Goal: Information Seeking & Learning: Learn about a topic

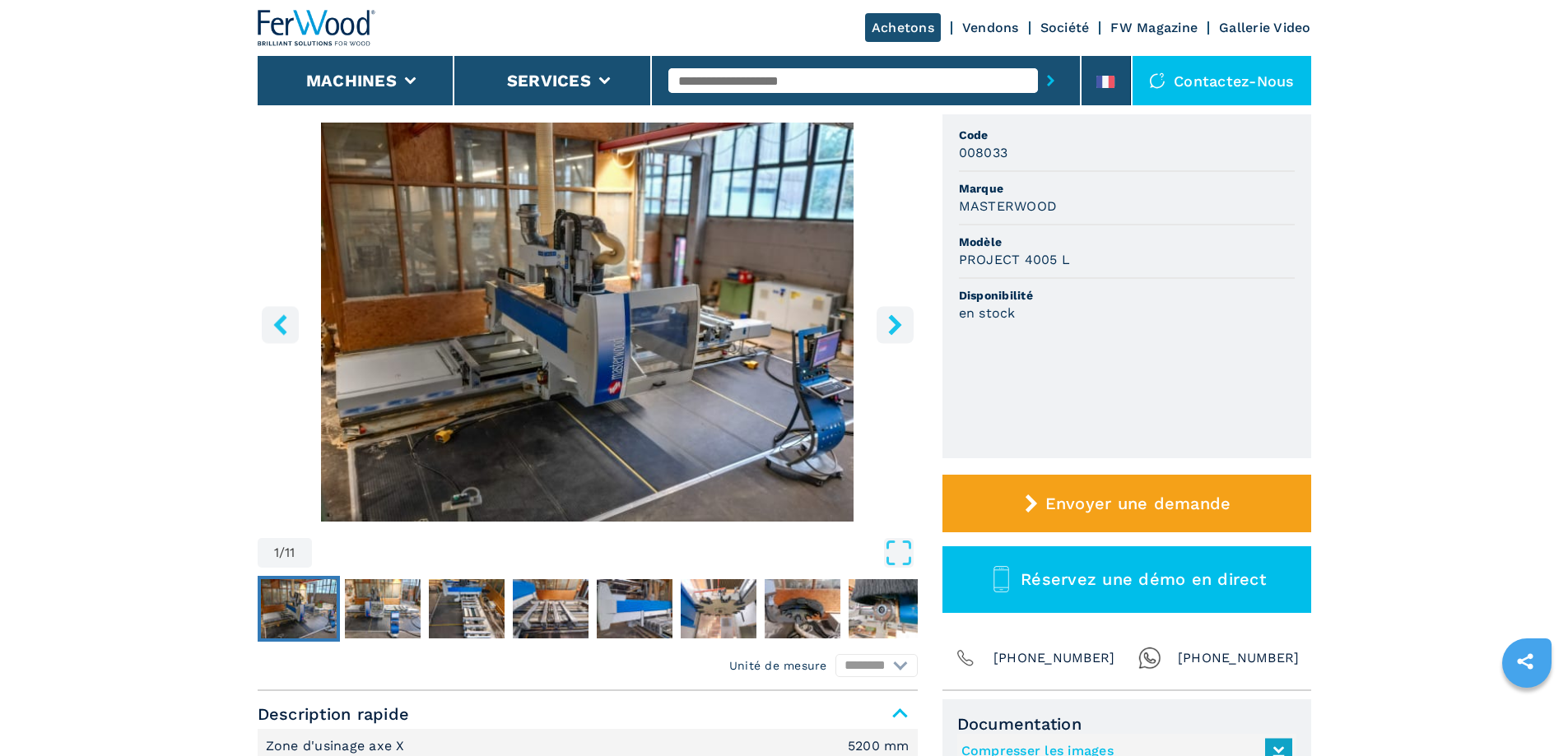
scroll to position [411, 0]
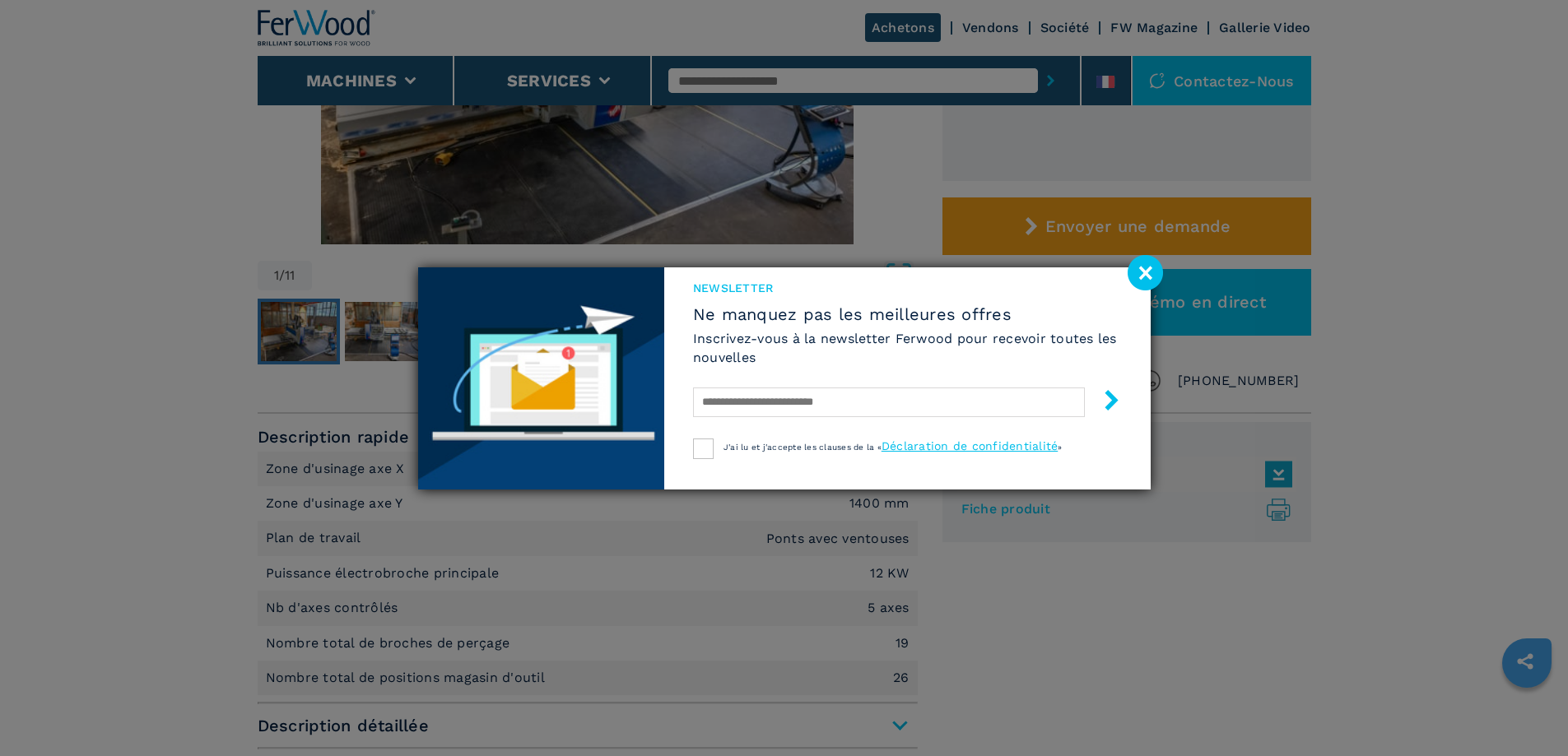
click at [1144, 273] on image at bounding box center [1145, 273] width 35 height 35
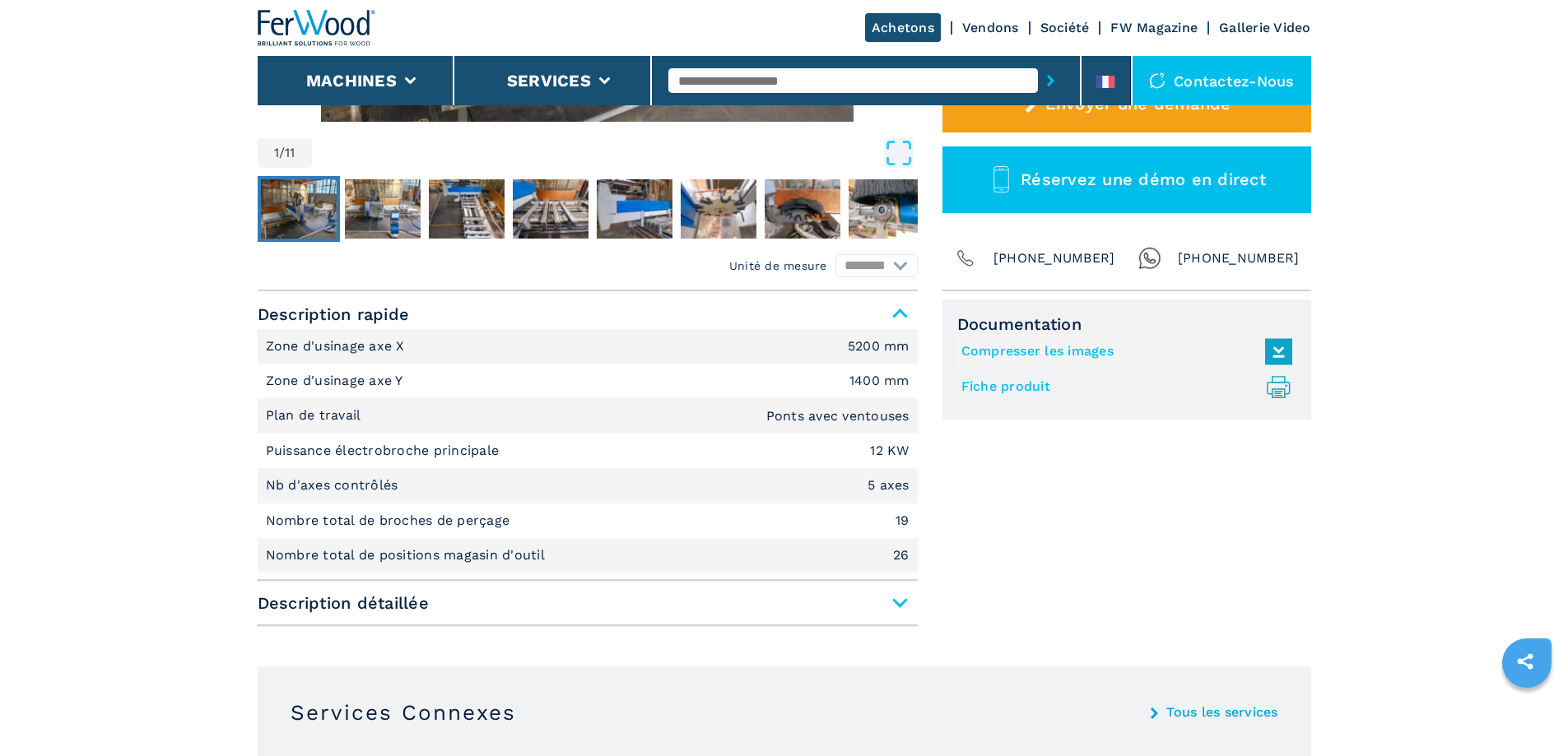
scroll to position [740, 0]
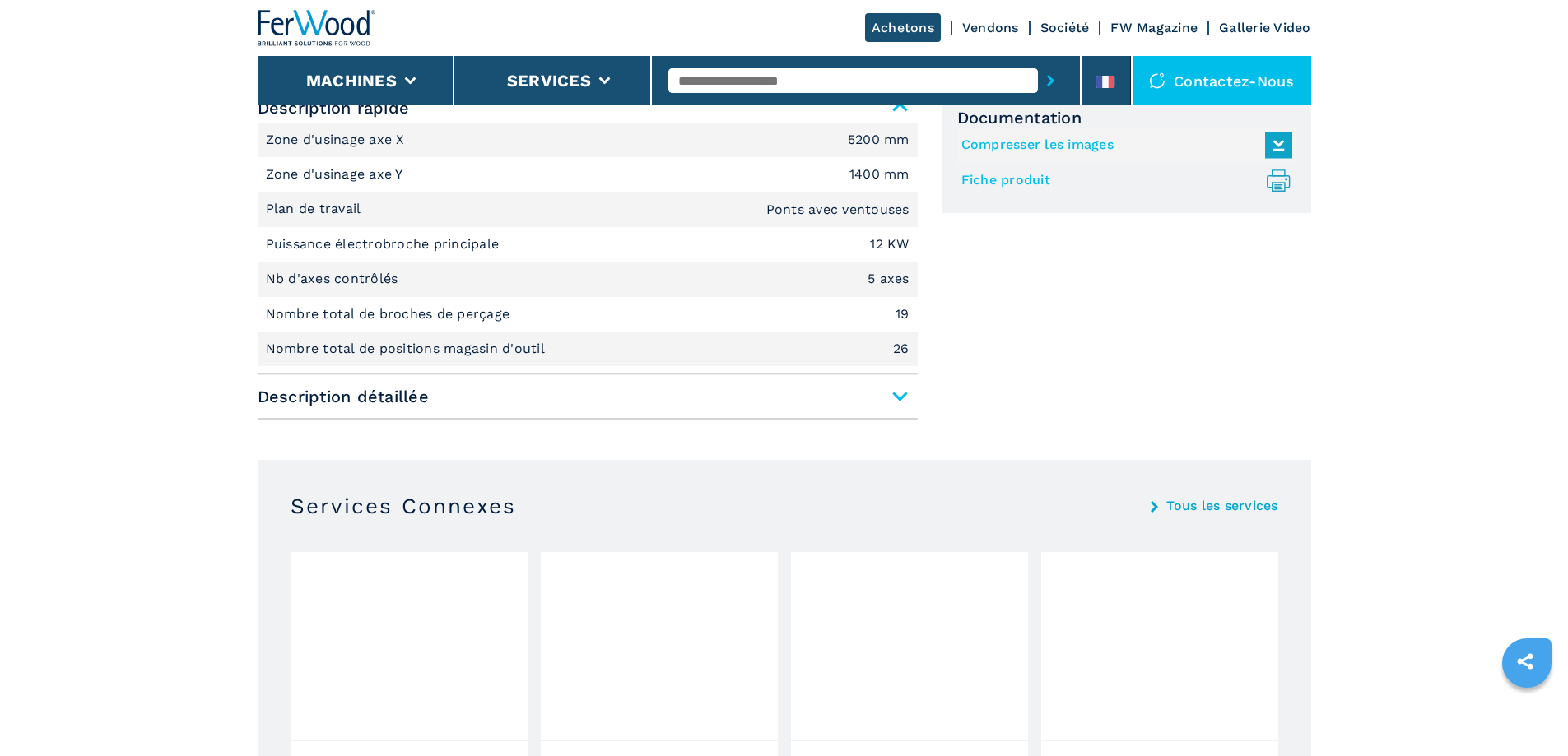
click at [901, 395] on span "Description détaillée" at bounding box center [587, 397] width 660 height 30
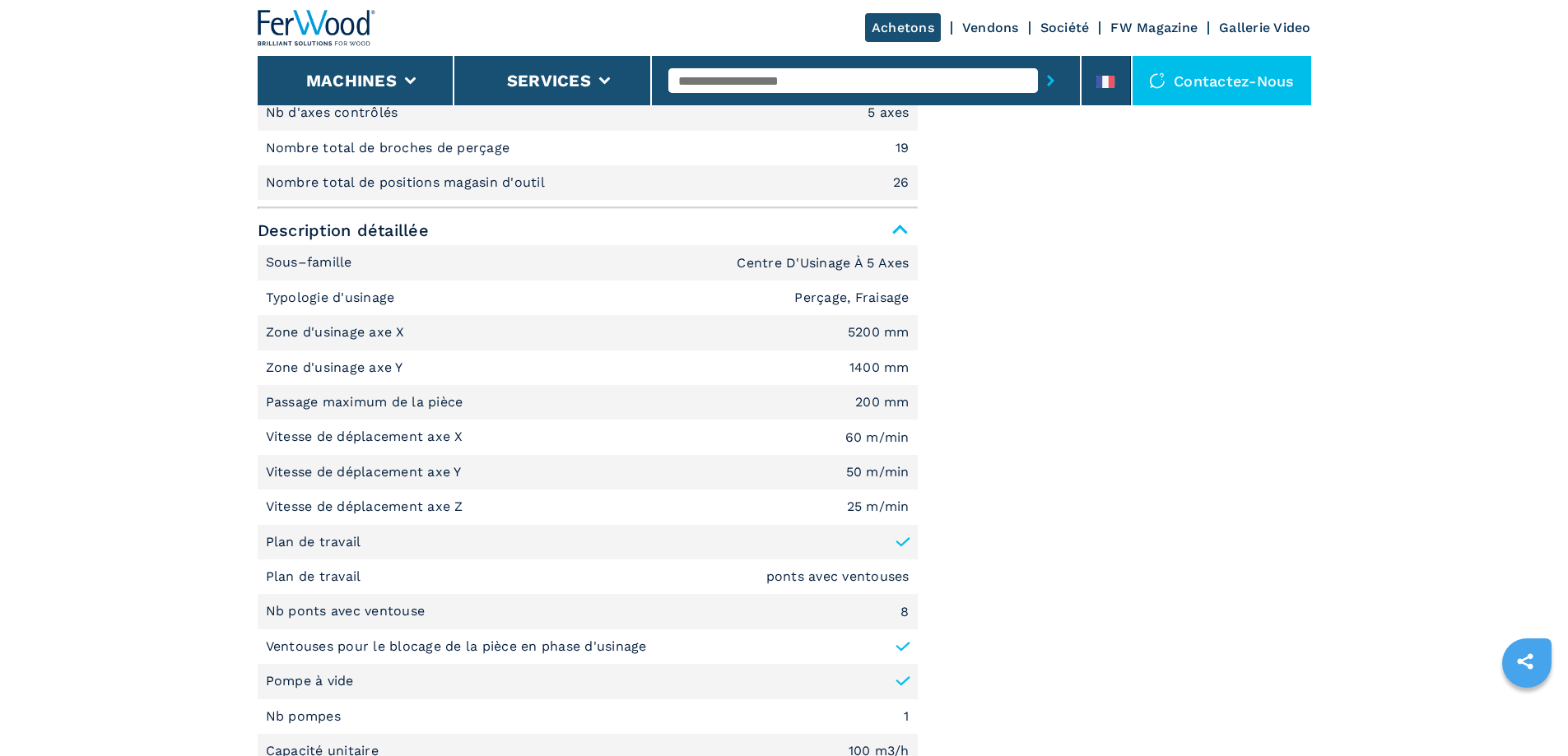
scroll to position [905, 0]
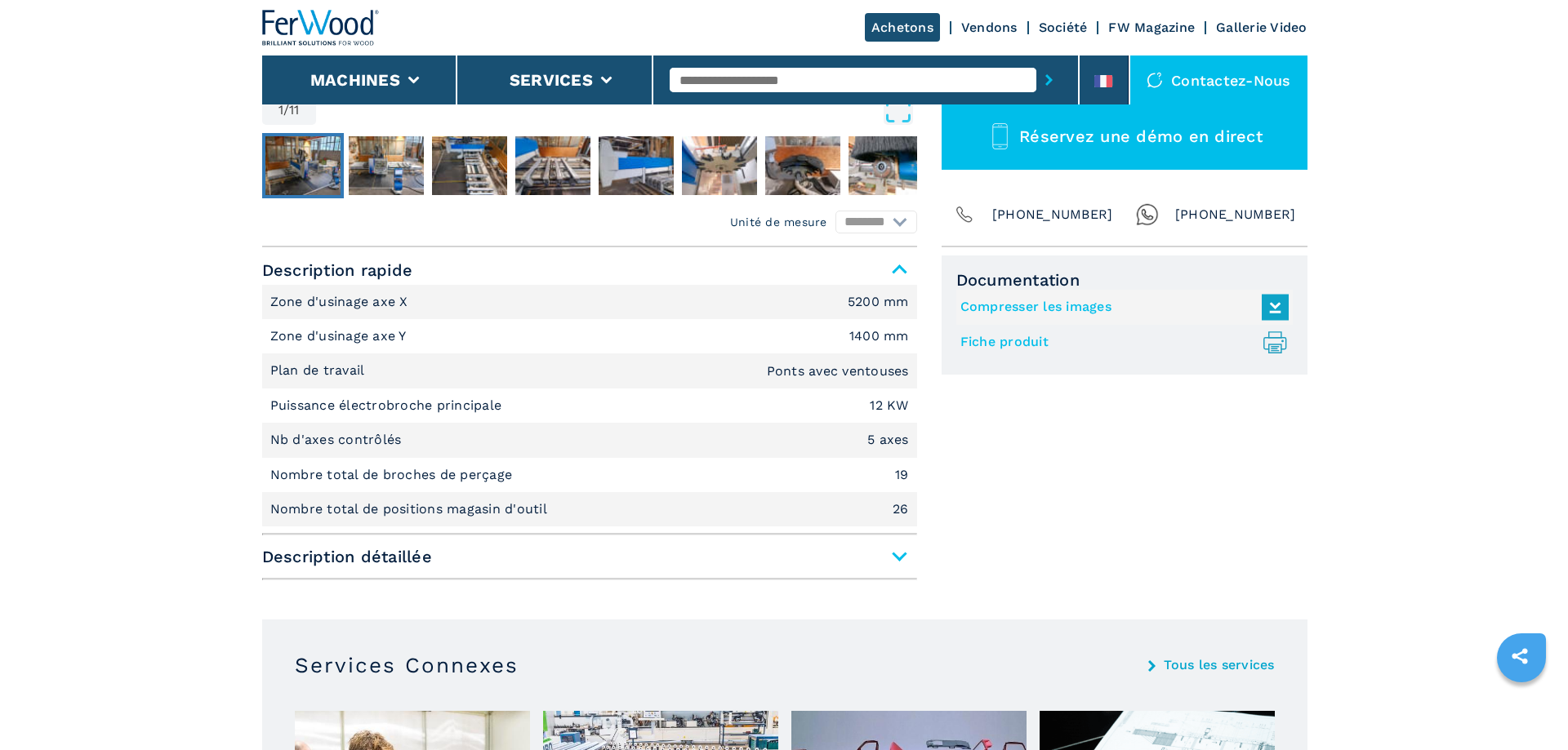
scroll to position [245, 0]
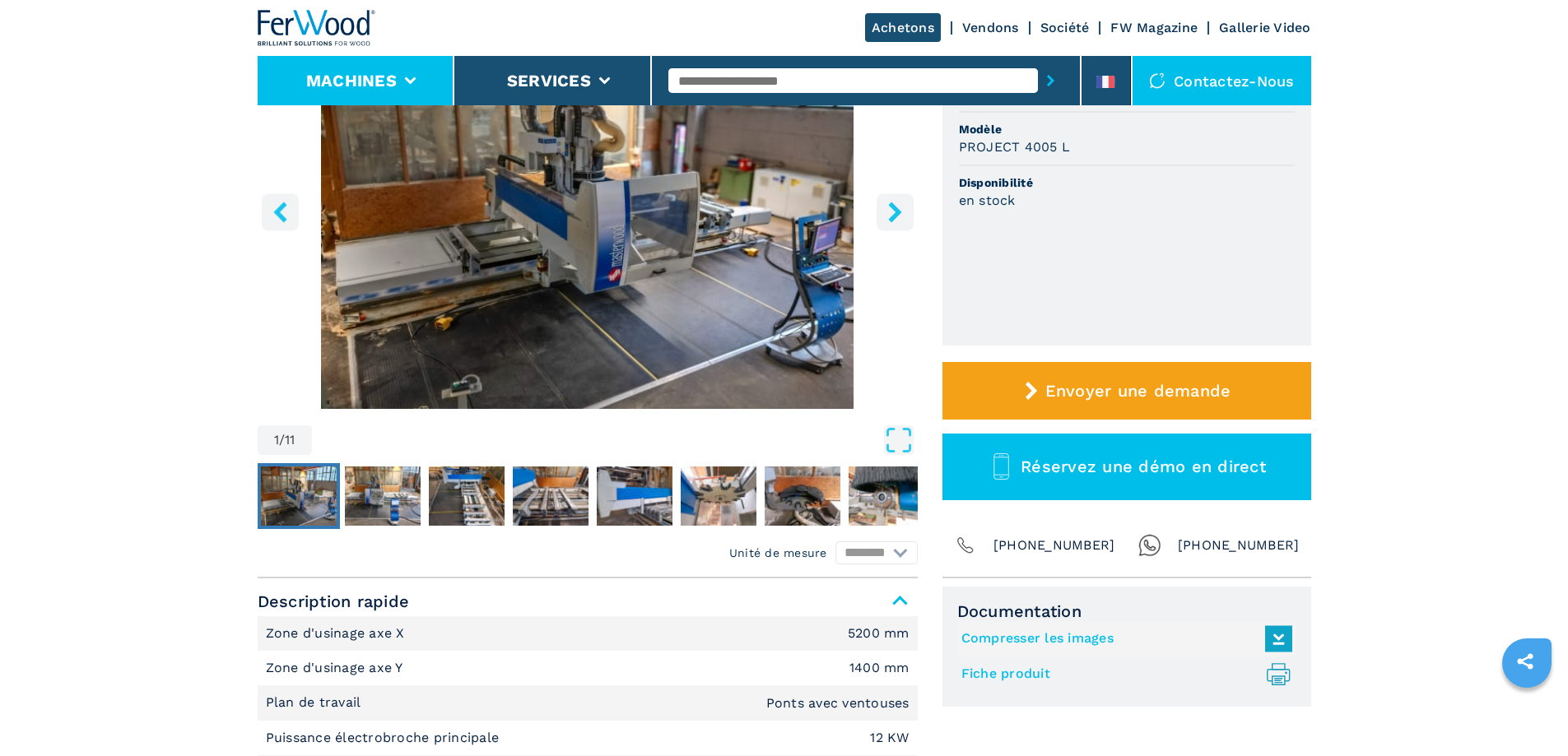
click at [412, 82] on icon at bounding box center [410, 81] width 11 height 7
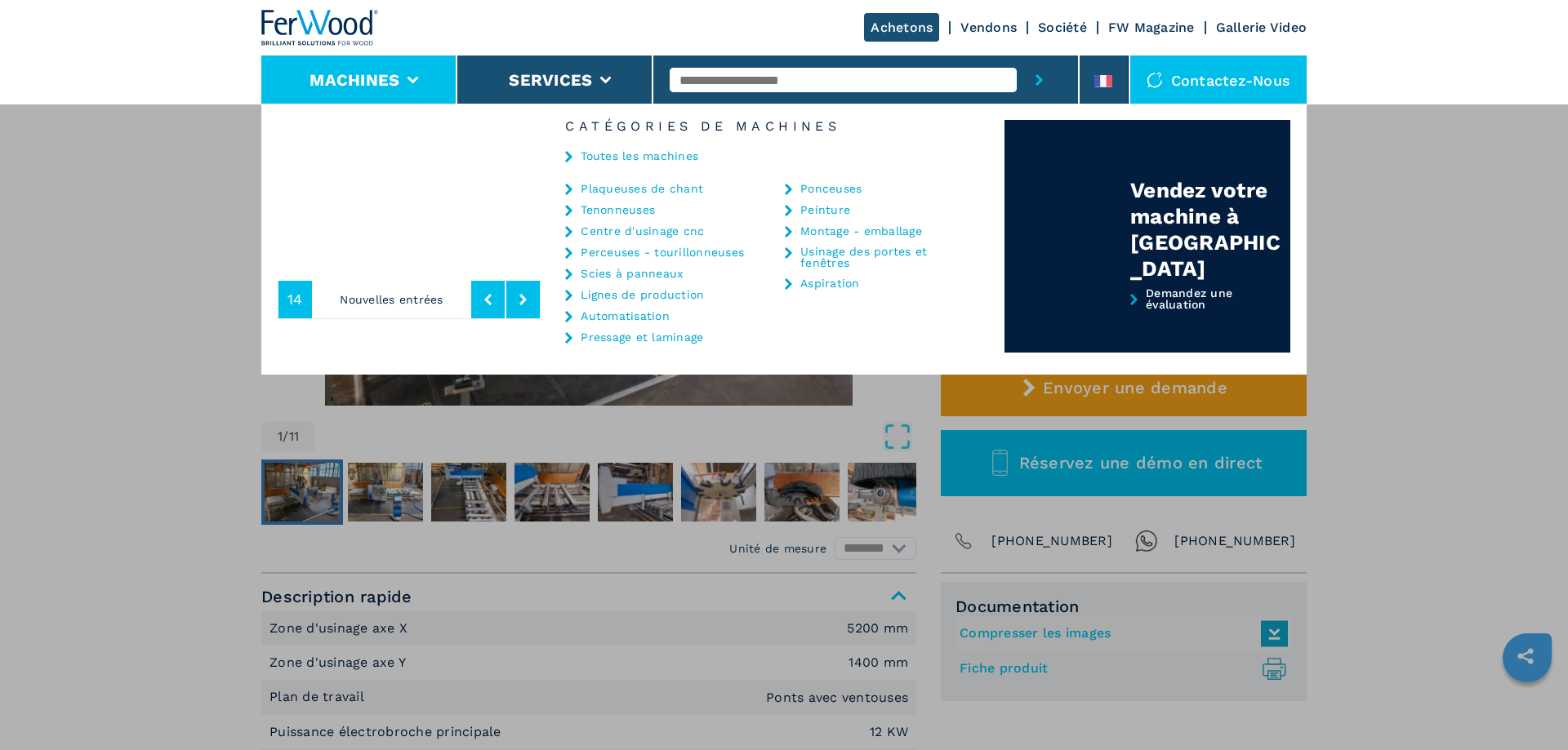
click at [662, 232] on link "Centre d'usinage cnc" at bounding box center [643, 230] width 124 height 11
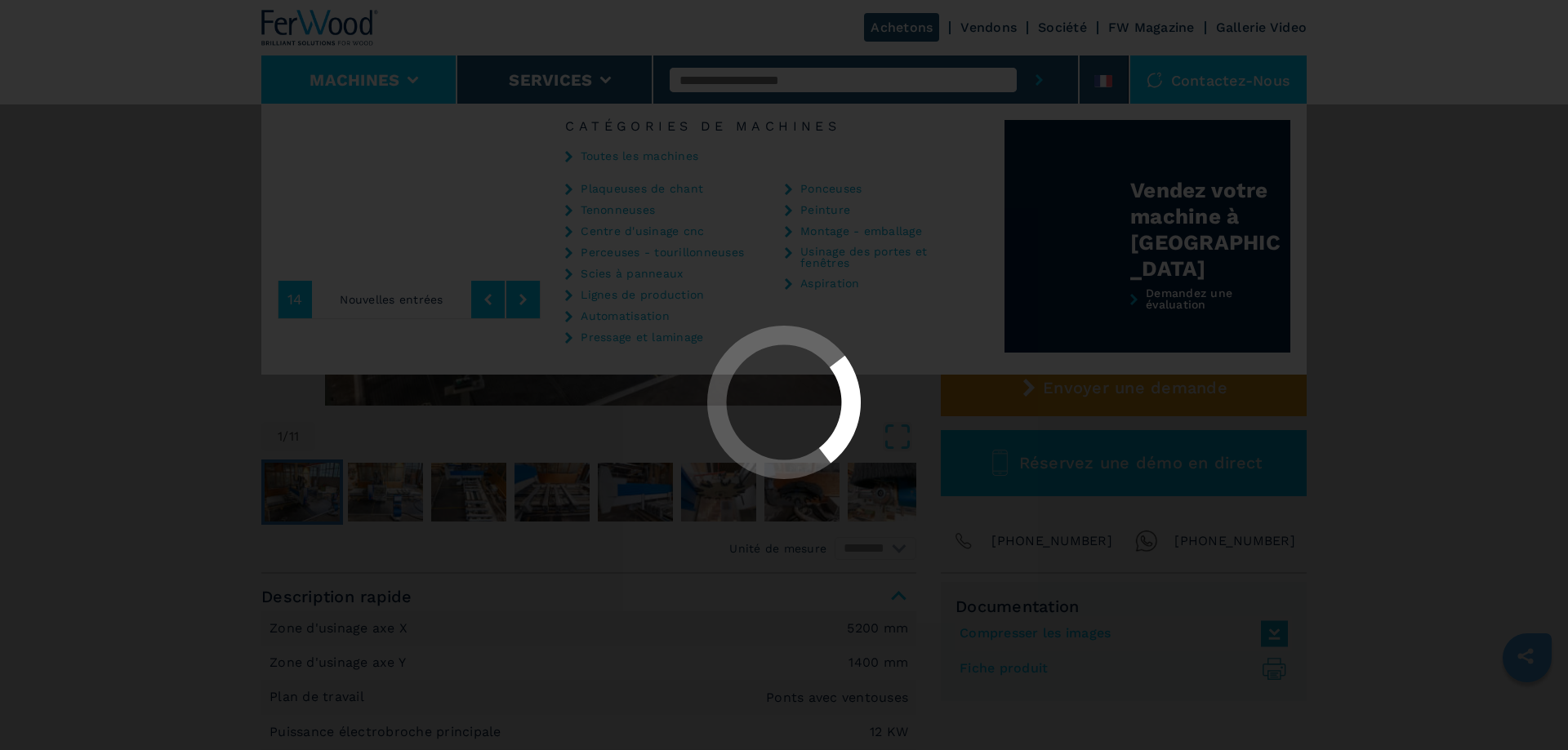
scroll to position [0, 0]
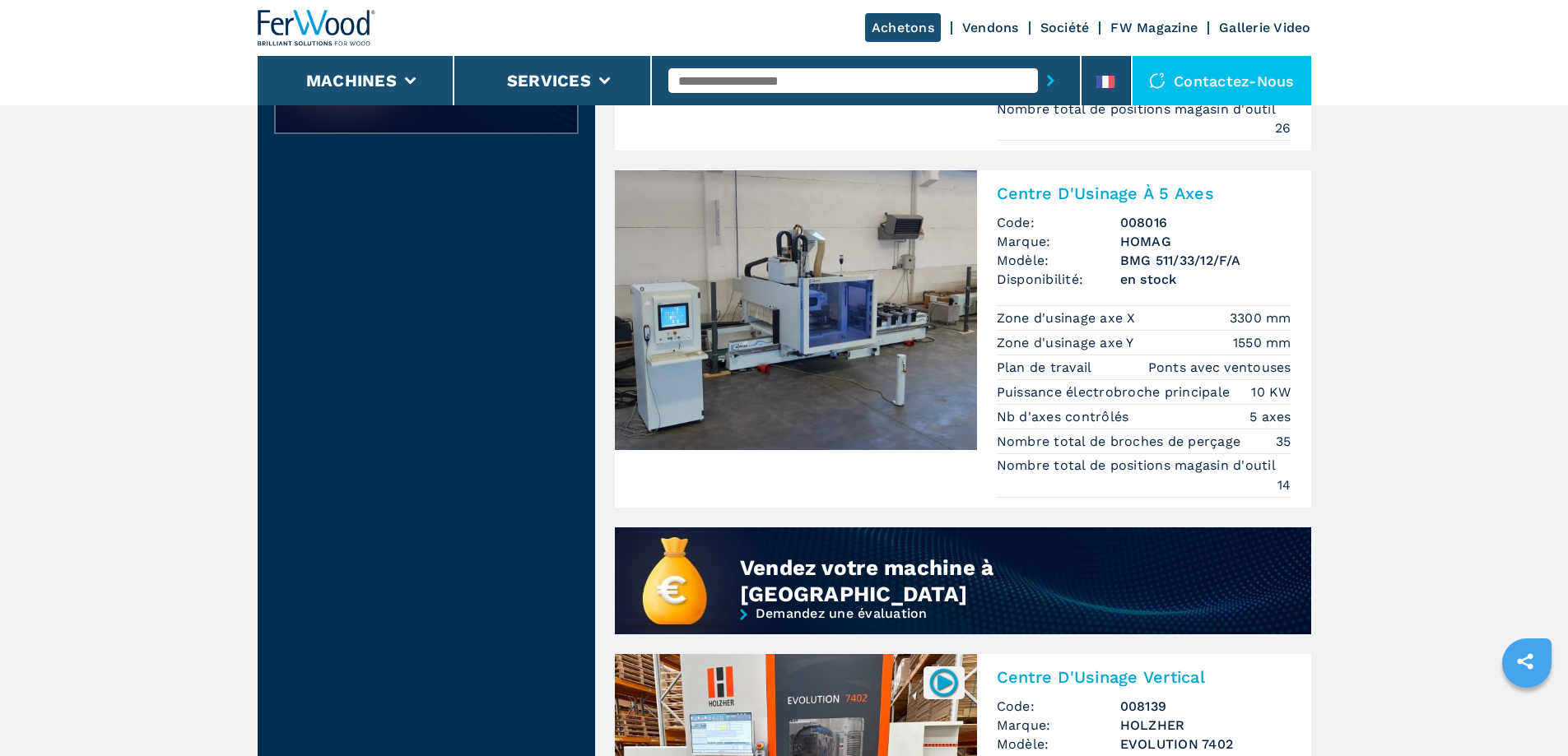
scroll to position [1070, 0]
